Goal: Transaction & Acquisition: Purchase product/service

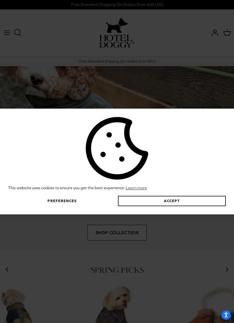
click at [167, 206] on button "Accept" at bounding box center [172, 201] width 108 height 10
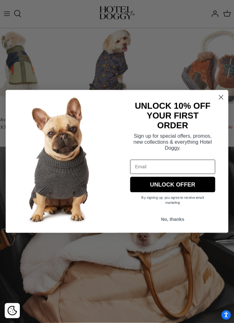
scroll to position [224, 0]
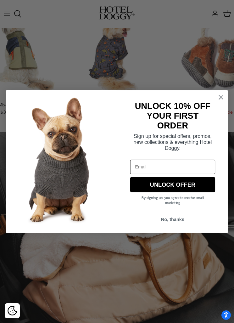
click at [217, 102] on circle "Close dialog" at bounding box center [221, 97] width 9 height 9
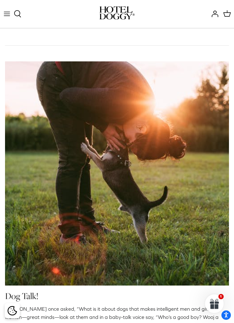
scroll to position [937, 0]
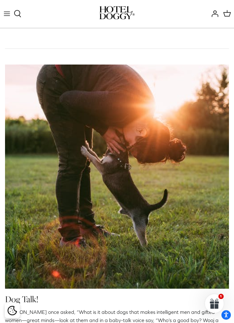
click at [6, 15] on icon "Toggle menu" at bounding box center [7, 14] width 8 height 8
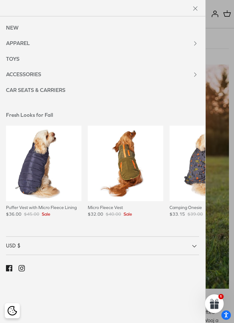
click at [25, 43] on link "APPAREL" at bounding box center [93, 44] width 186 height 16
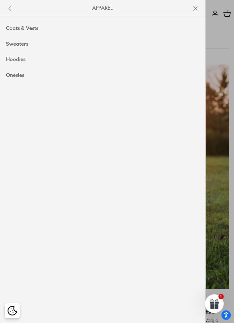
click at [33, 29] on link "Coats & Vests" at bounding box center [103, 28] width 206 height 16
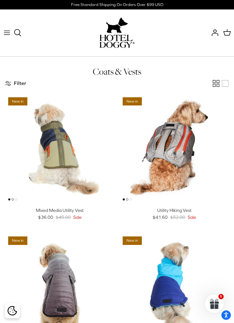
click at [20, 30] on icon at bounding box center [18, 33] width 8 height 8
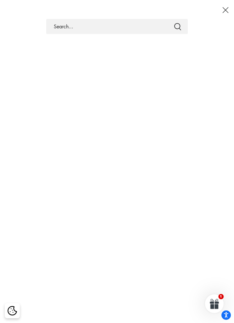
click at [102, 21] on input "Search Store" at bounding box center [117, 26] width 142 height 15
type input "Rain jacket"
click at [178, 26] on button "Submit" at bounding box center [178, 26] width 8 height 8
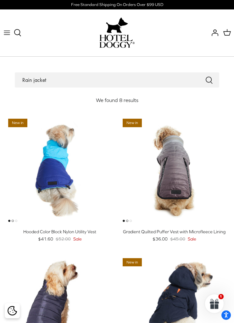
click at [209, 184] on img "Gradient Quilted Puffer Vest with Microfleece Lining" at bounding box center [175, 171] width 110 height 110
